Goal: Transaction & Acquisition: Purchase product/service

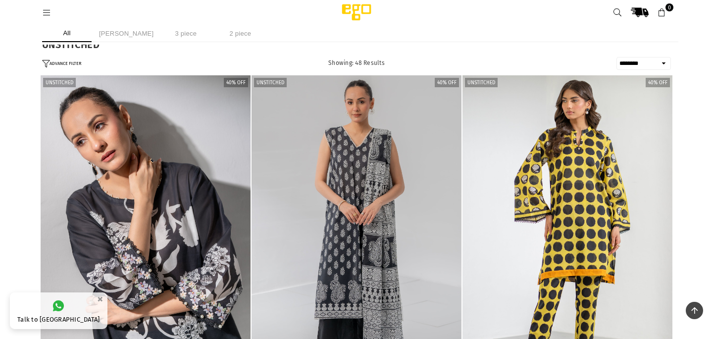
select select "******"
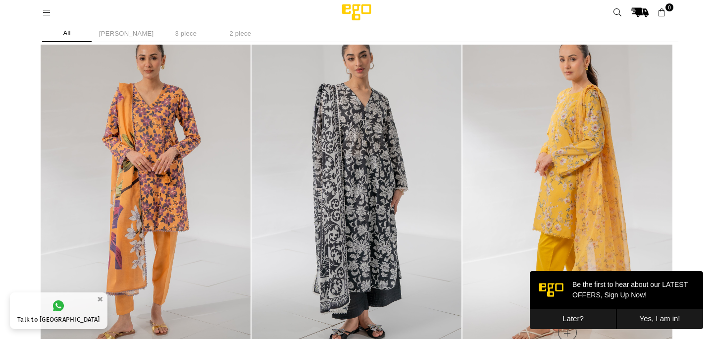
scroll to position [2820, 0]
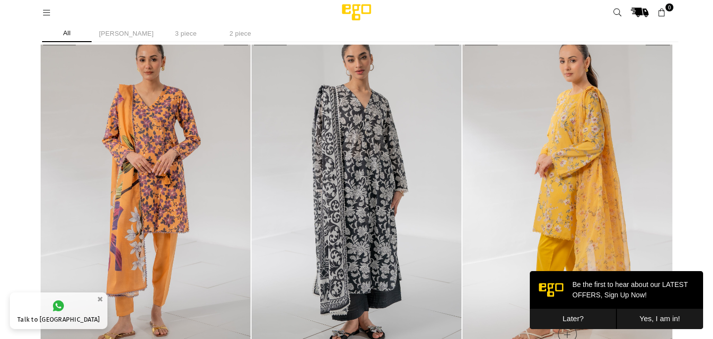
click at [580, 131] on img "1 / 4" at bounding box center [568, 191] width 210 height 315
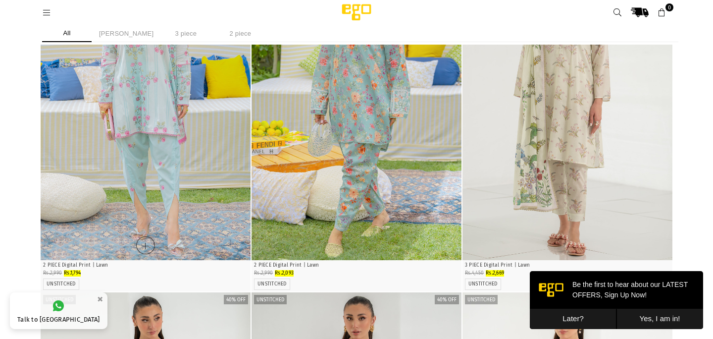
scroll to position [3236, 0]
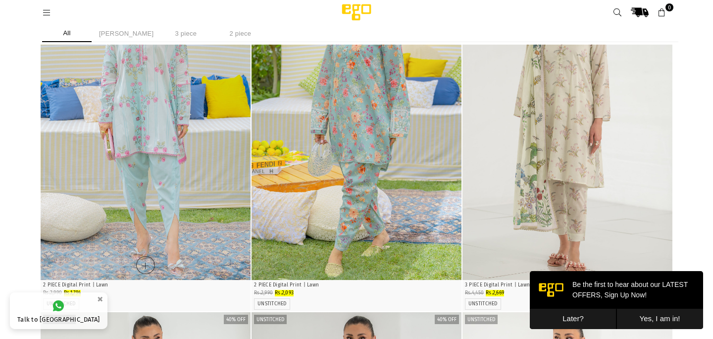
click at [137, 136] on img "1 / 5" at bounding box center [146, 122] width 210 height 315
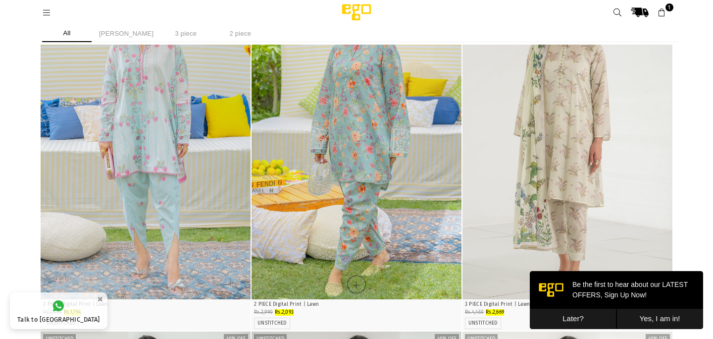
scroll to position [3216, 0]
click at [534, 121] on img "1 / 4" at bounding box center [568, 142] width 210 height 315
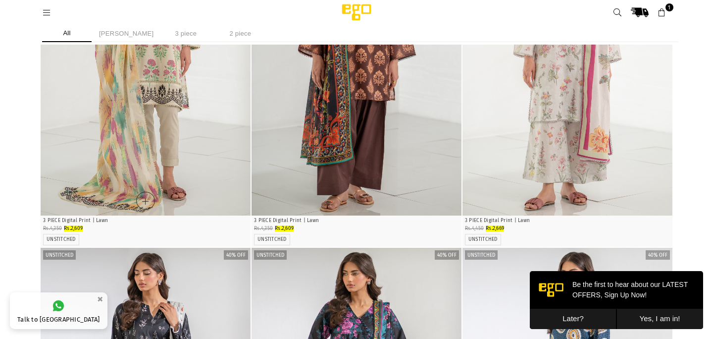
scroll to position [3652, 0]
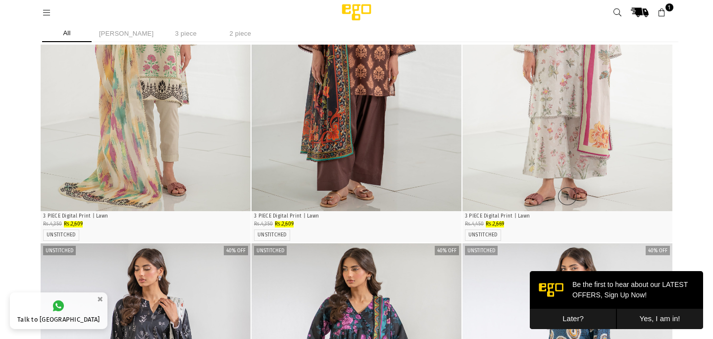
click at [583, 108] on img "1 / 4" at bounding box center [568, 53] width 210 height 315
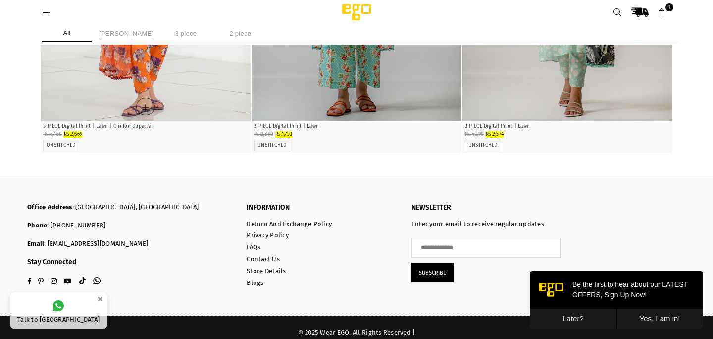
scroll to position [5488, 0]
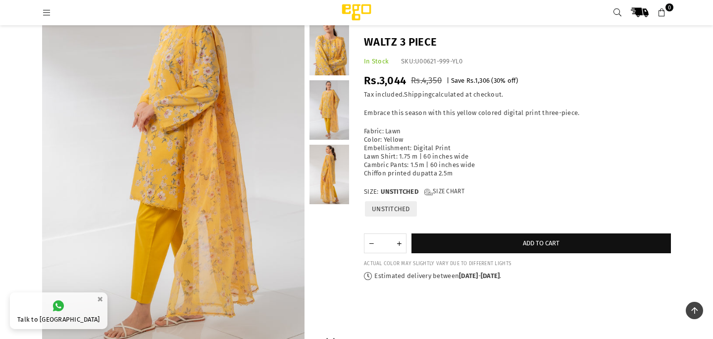
click at [333, 107] on link at bounding box center [330, 109] width 40 height 59
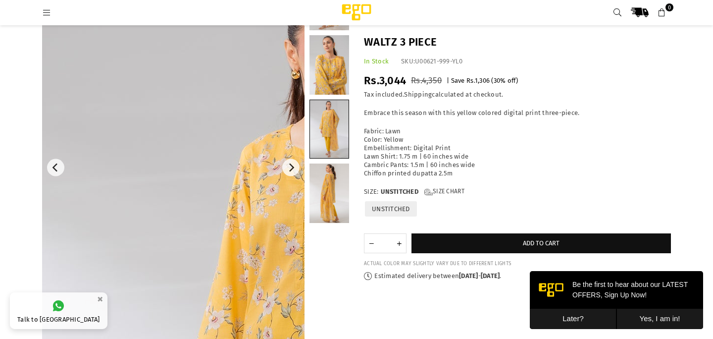
scroll to position [84, 0]
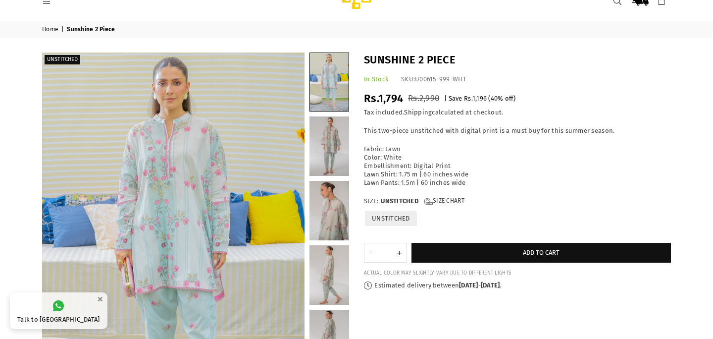
scroll to position [20, 0]
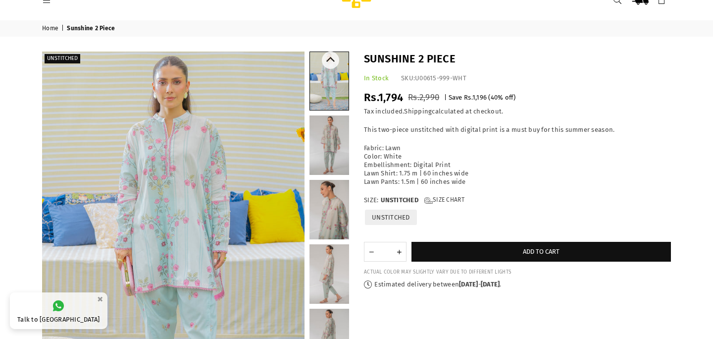
click at [322, 188] on link at bounding box center [330, 209] width 40 height 59
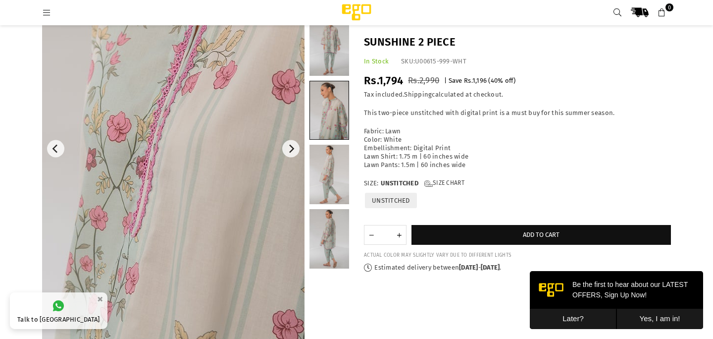
scroll to position [144, 0]
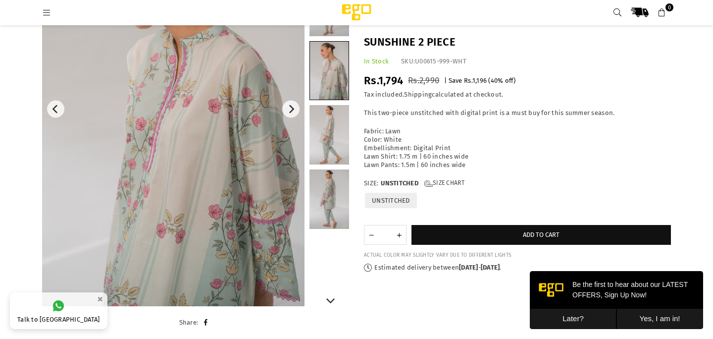
click at [329, 150] on link at bounding box center [330, 134] width 40 height 59
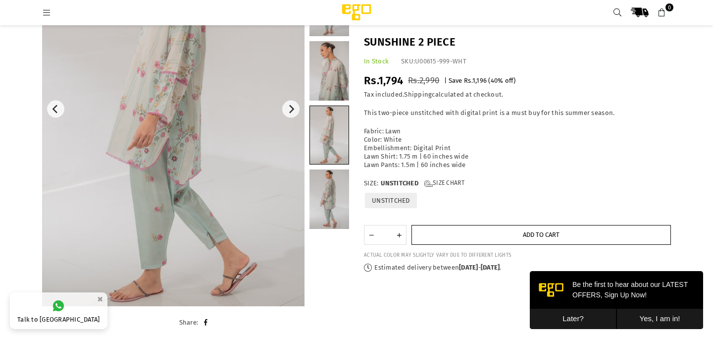
click at [540, 237] on span "Add to cart" at bounding box center [541, 234] width 37 height 7
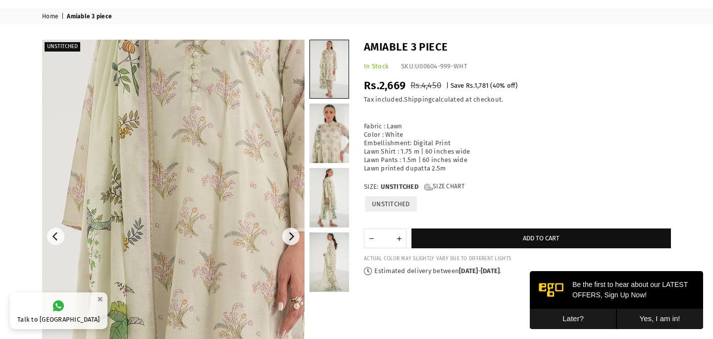
scroll to position [21, 0]
